Goal: Check status: Check status

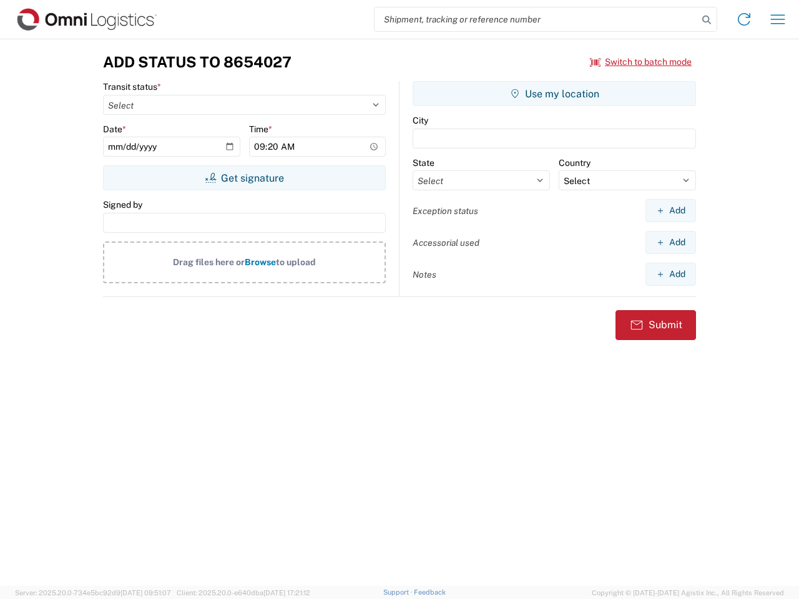
click at [536, 19] on input "search" at bounding box center [536, 19] width 323 height 24
click at [707, 20] on icon at bounding box center [706, 19] width 17 height 17
click at [744, 19] on icon at bounding box center [744, 19] width 20 height 20
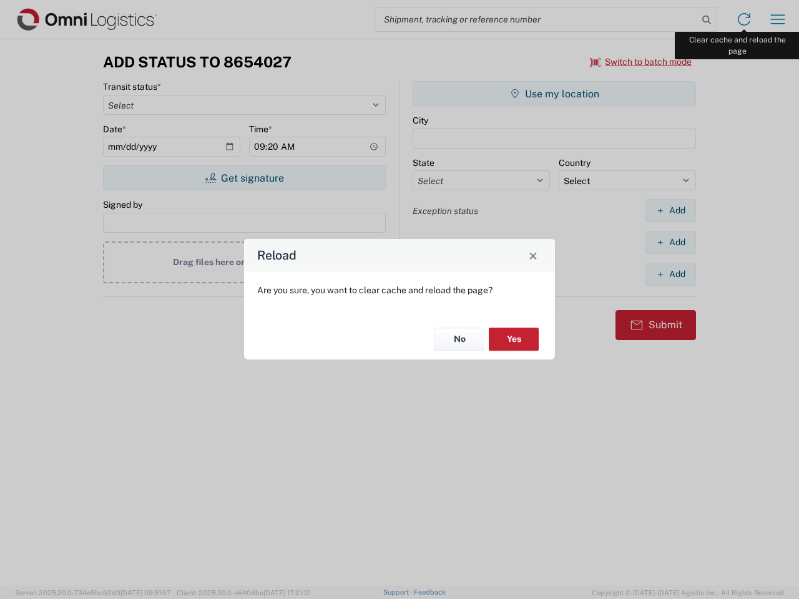
click at [778, 19] on div "Reload Are you sure, you want to clear cache and reload the page? No Yes" at bounding box center [399, 299] width 799 height 599
click at [641, 62] on div "Reload Are you sure, you want to clear cache and reload the page? No Yes" at bounding box center [399, 299] width 799 height 599
click at [244, 178] on div "Reload Are you sure, you want to clear cache and reload the page? No Yes" at bounding box center [399, 299] width 799 height 599
click at [555, 94] on div "Reload Are you sure, you want to clear cache and reload the page? No Yes" at bounding box center [399, 299] width 799 height 599
click at [671, 210] on div "Reload Are you sure, you want to clear cache and reload the page? No Yes" at bounding box center [399, 299] width 799 height 599
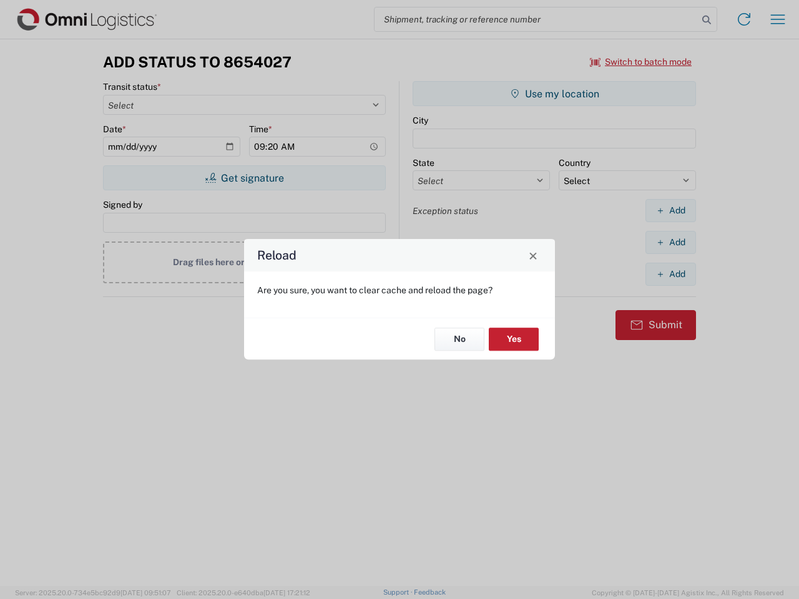
click at [671, 242] on div "Reload Are you sure, you want to clear cache and reload the page? No Yes" at bounding box center [399, 299] width 799 height 599
click at [671, 274] on div "Reload Are you sure, you want to clear cache and reload the page? No Yes" at bounding box center [399, 299] width 799 height 599
